Goal: Find specific page/section: Find specific page/section

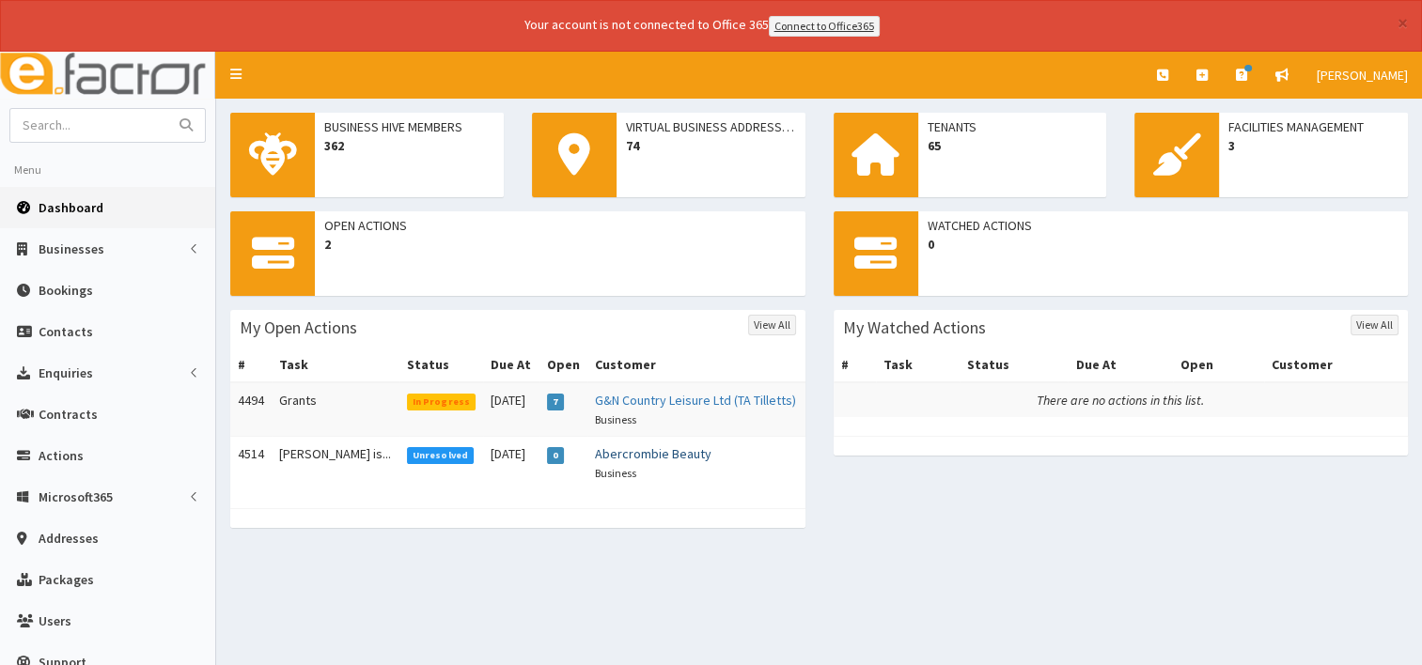
click at [616, 455] on link "Abercrombie Beauty" at bounding box center [653, 453] width 117 height 17
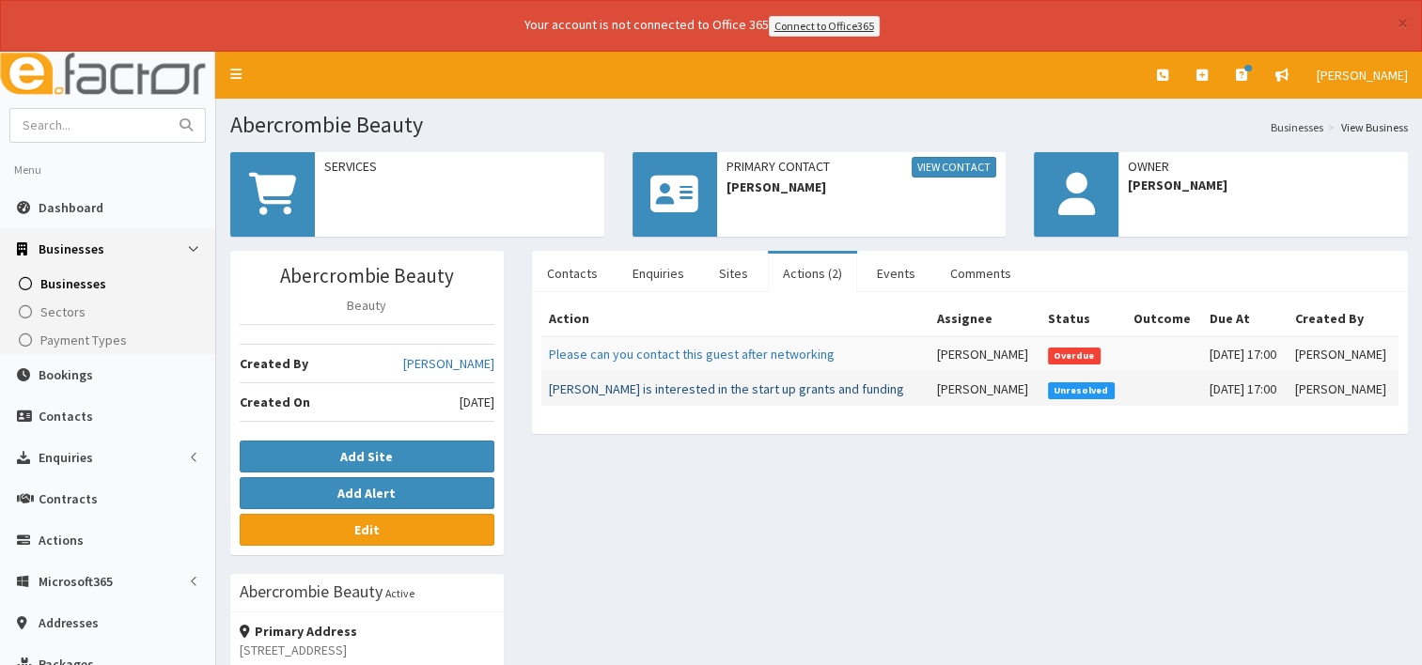
click at [725, 394] on link "[PERSON_NAME] is interested in the start up grants and funding" at bounding box center [726, 389] width 355 height 17
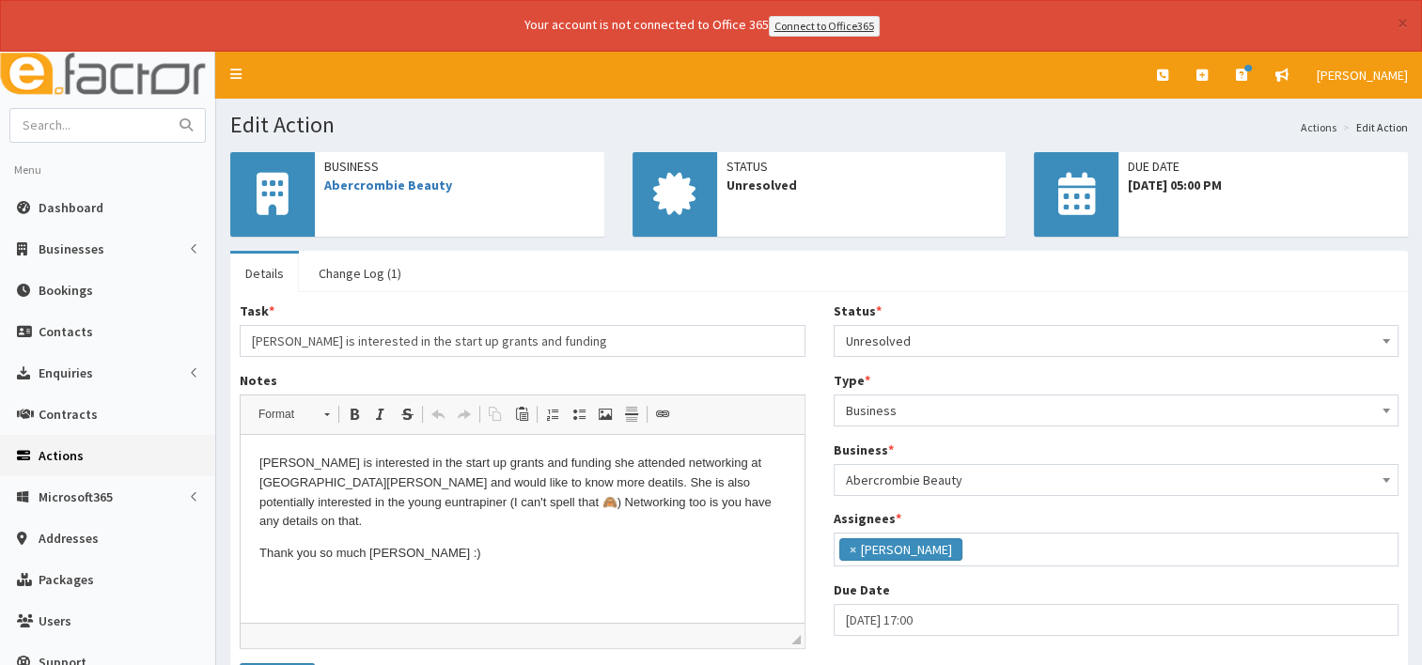
scroll to position [64, 0]
click at [351, 274] on link "Change Log (1)" at bounding box center [360, 273] width 113 height 39
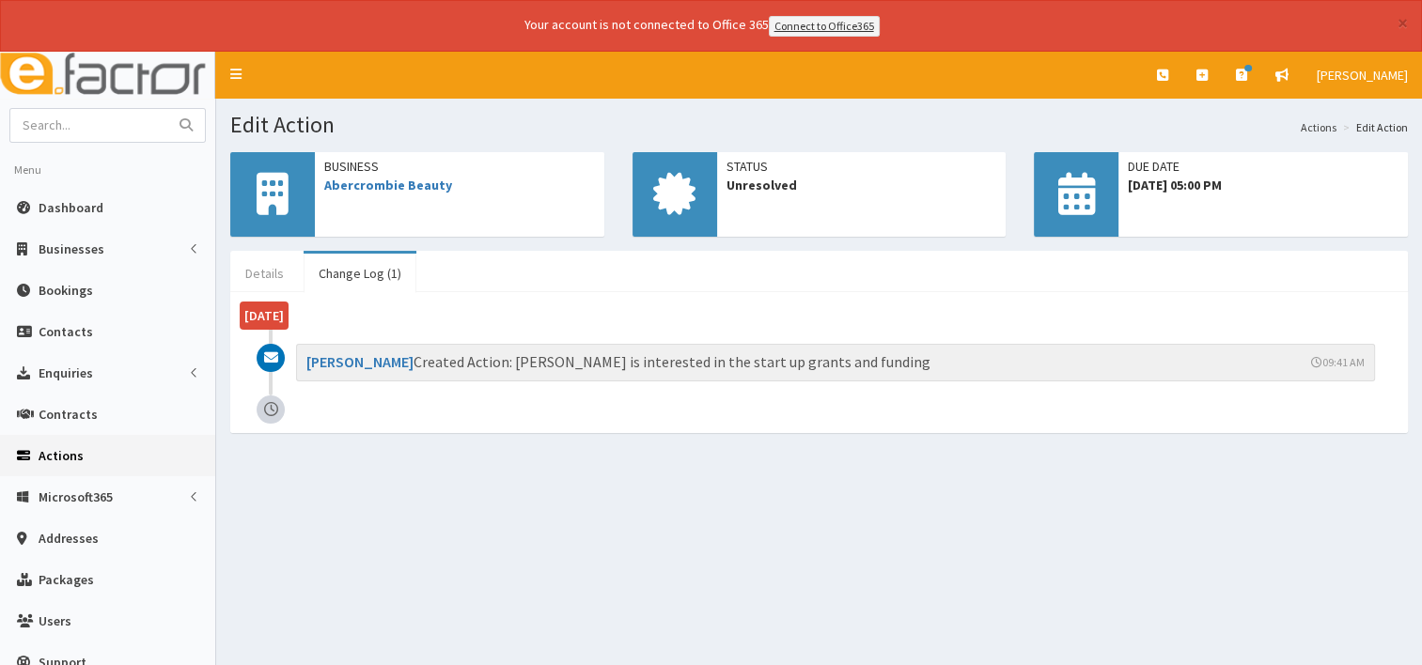
click at [259, 274] on link "Details" at bounding box center [264, 273] width 69 height 39
